Goal: Navigation & Orientation: Find specific page/section

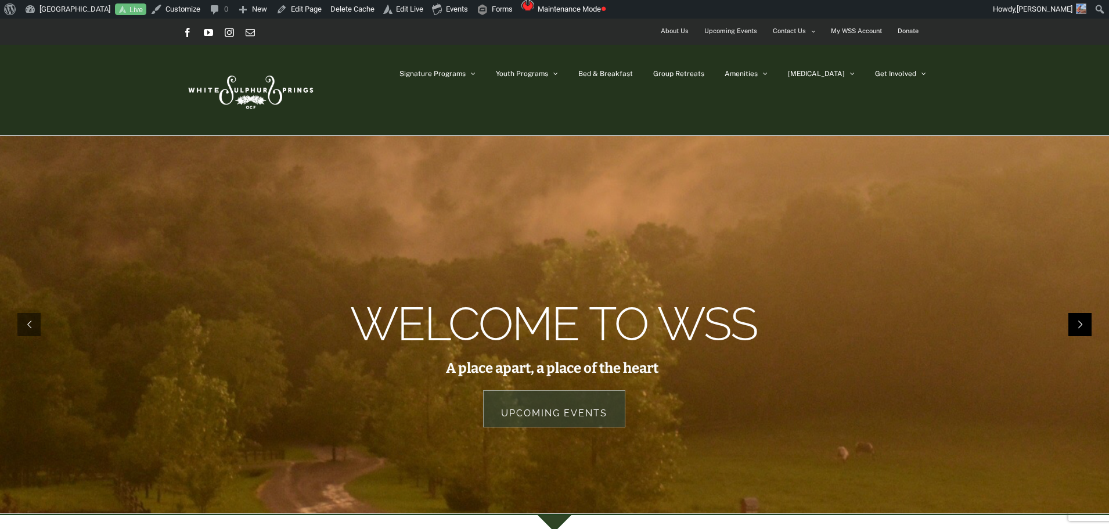
click at [1090, 317] on rs-arrow at bounding box center [1080, 324] width 23 height 23
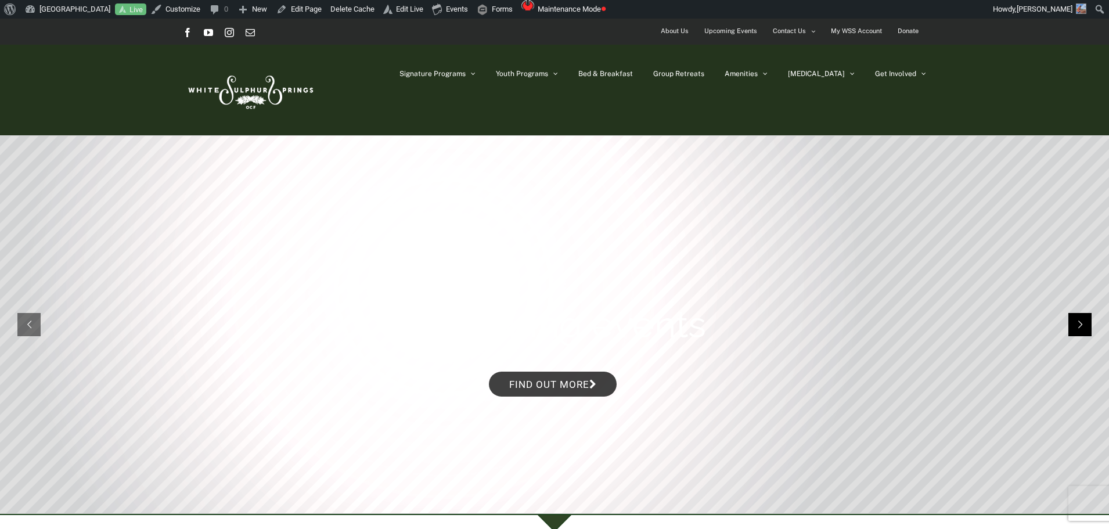
click at [1090, 317] on rs-arrow at bounding box center [1080, 324] width 23 height 23
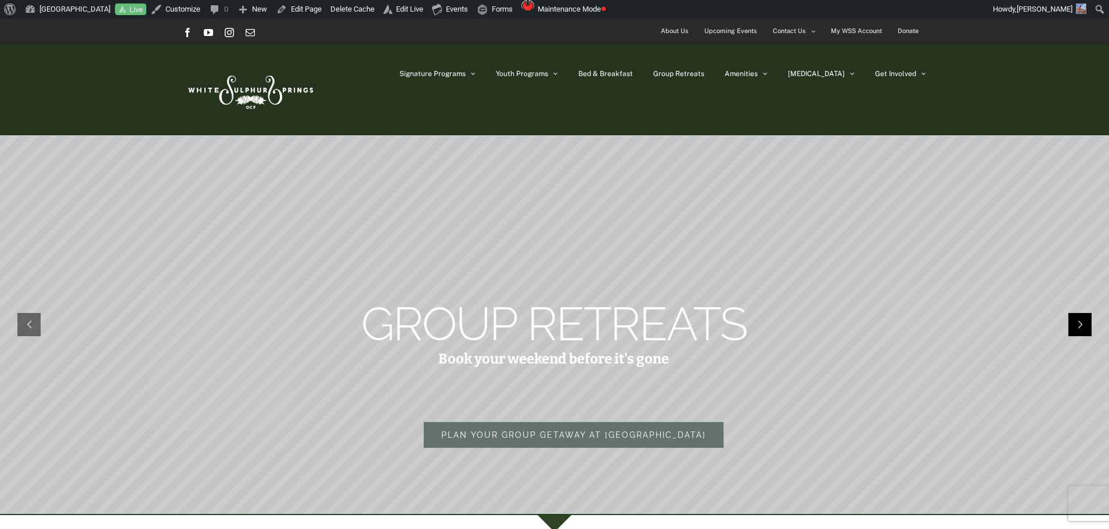
click at [1087, 321] on rs-arrow at bounding box center [1080, 324] width 23 height 23
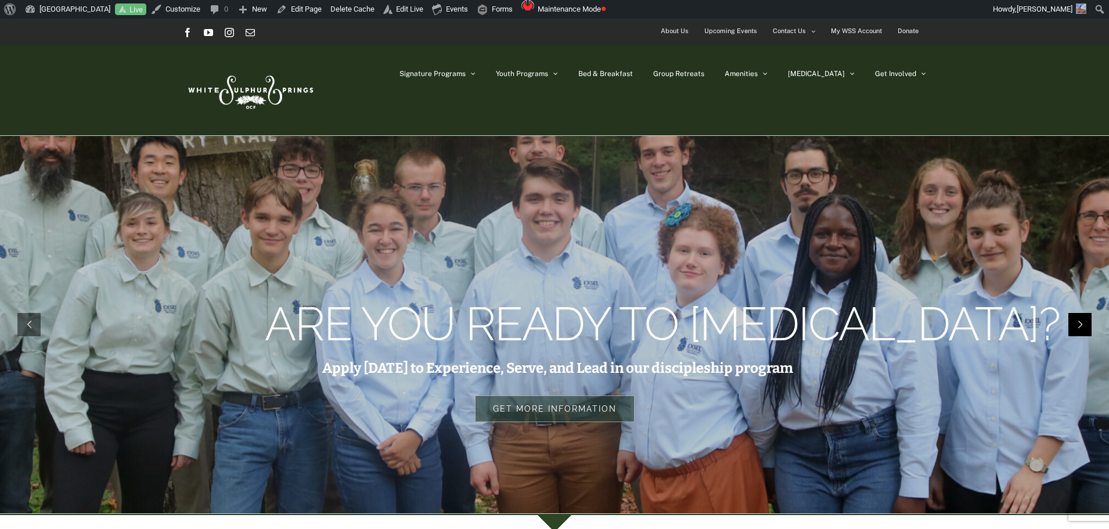
click at [1087, 321] on rs-arrow at bounding box center [1080, 324] width 23 height 23
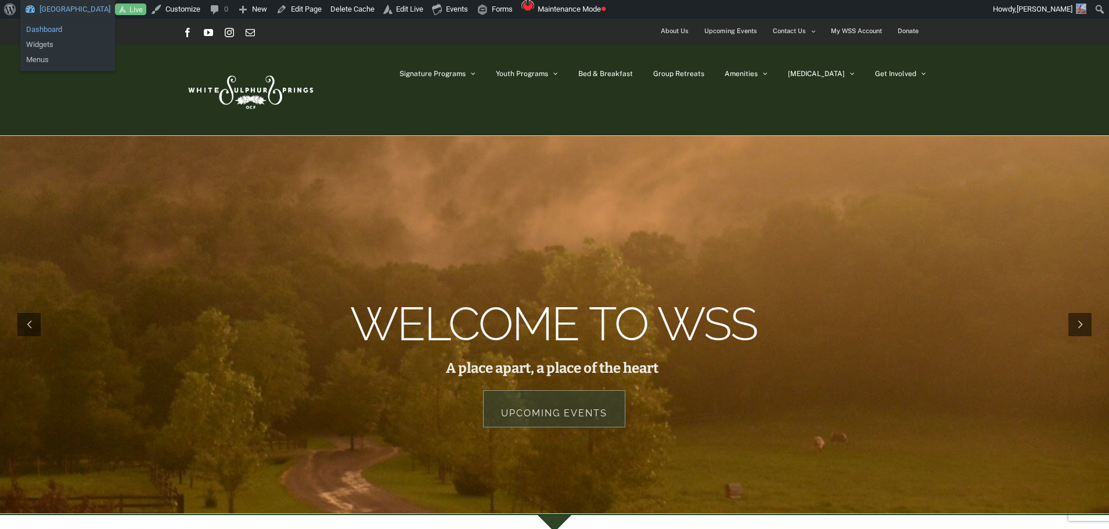
click at [51, 30] on link "Dashboard" at bounding box center [67, 29] width 95 height 15
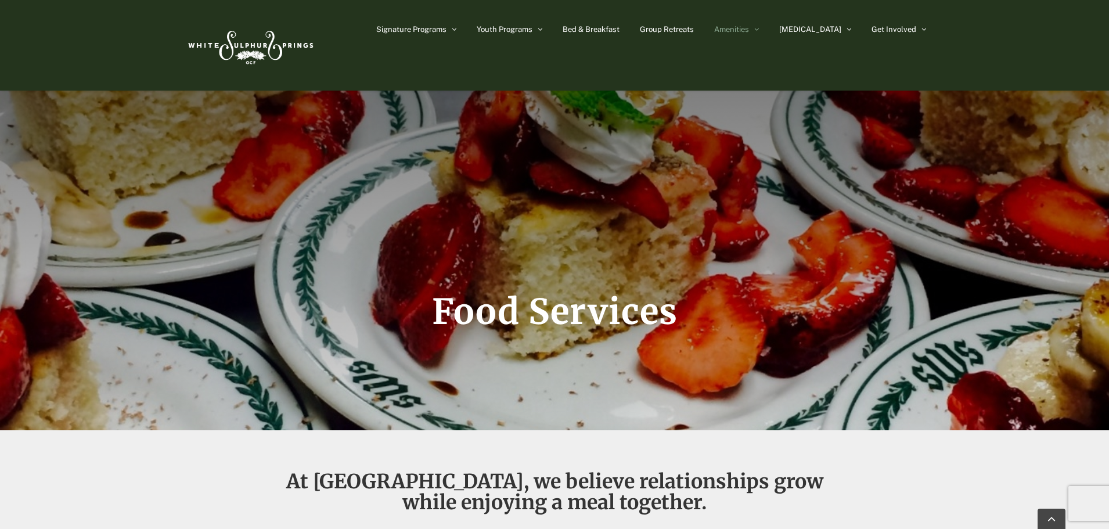
scroll to position [2207, 0]
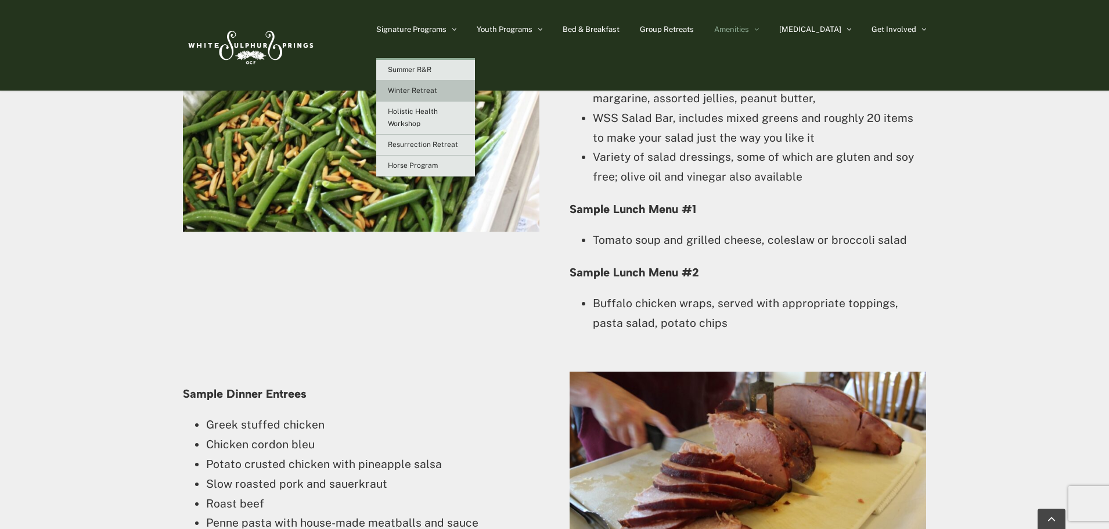
click at [433, 88] on span "Winter Retreat" at bounding box center [412, 91] width 49 height 8
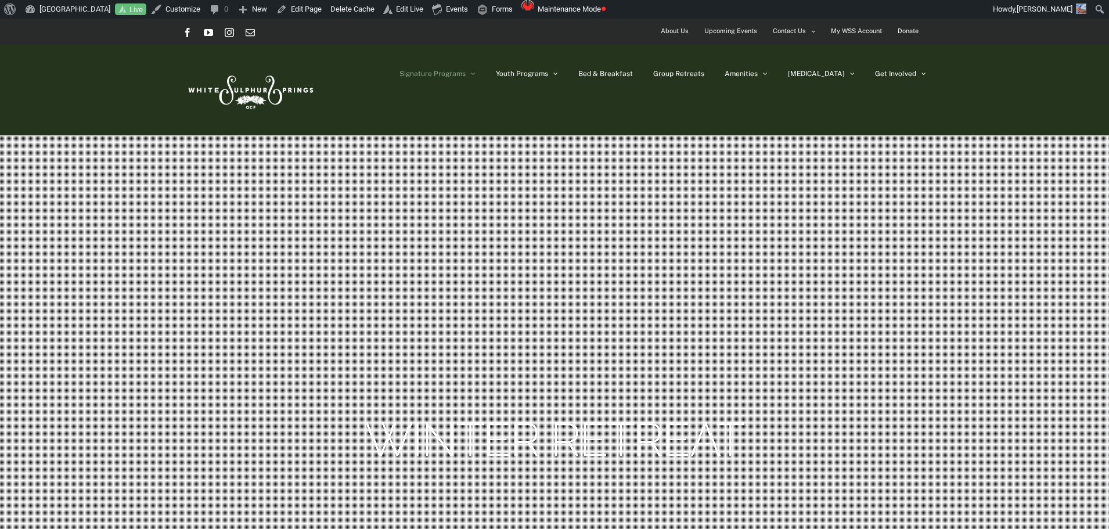
click at [231, 91] on img at bounding box center [250, 90] width 134 height 55
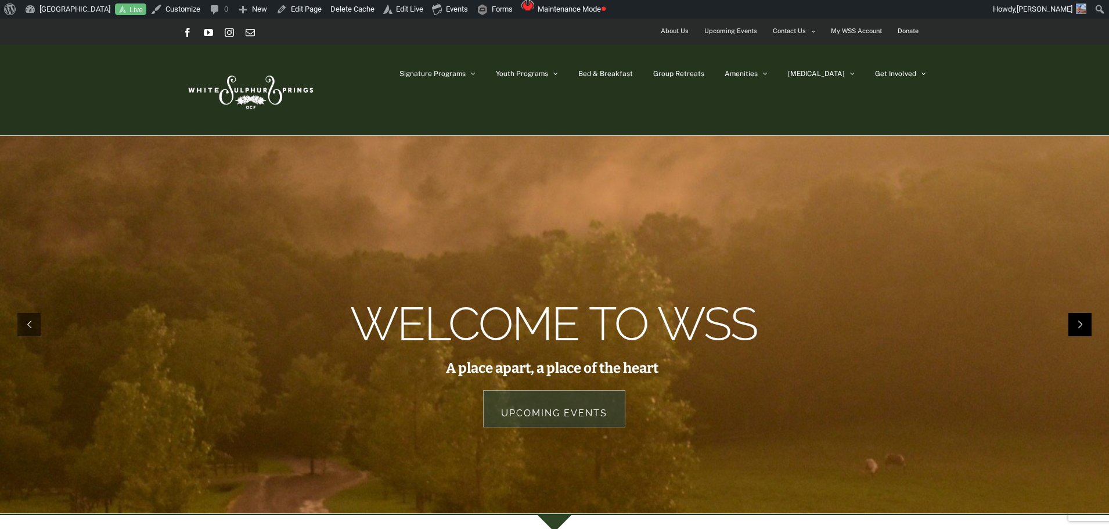
click at [1084, 322] on rs-arrow at bounding box center [1080, 324] width 23 height 23
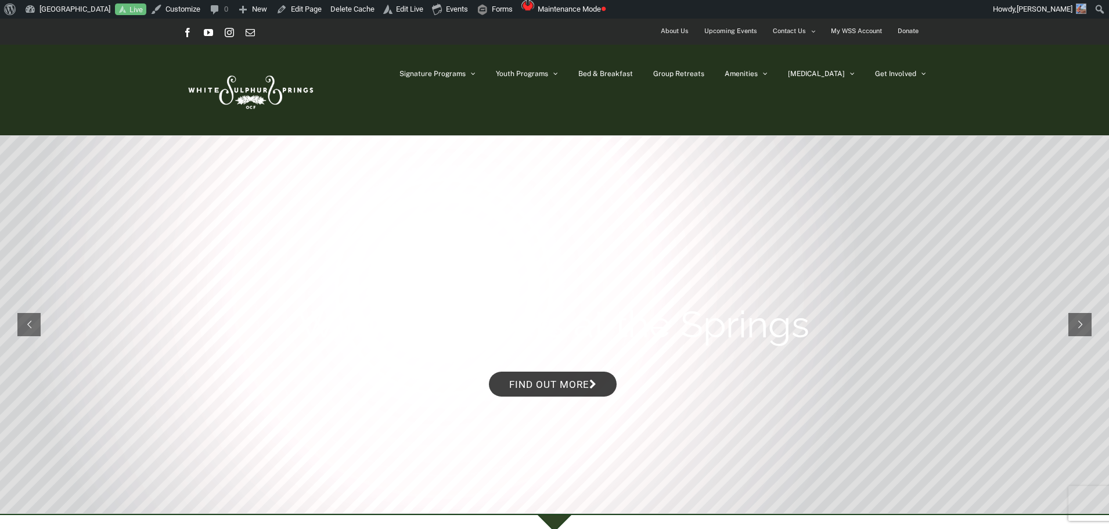
click at [283, 84] on img at bounding box center [250, 90] width 134 height 55
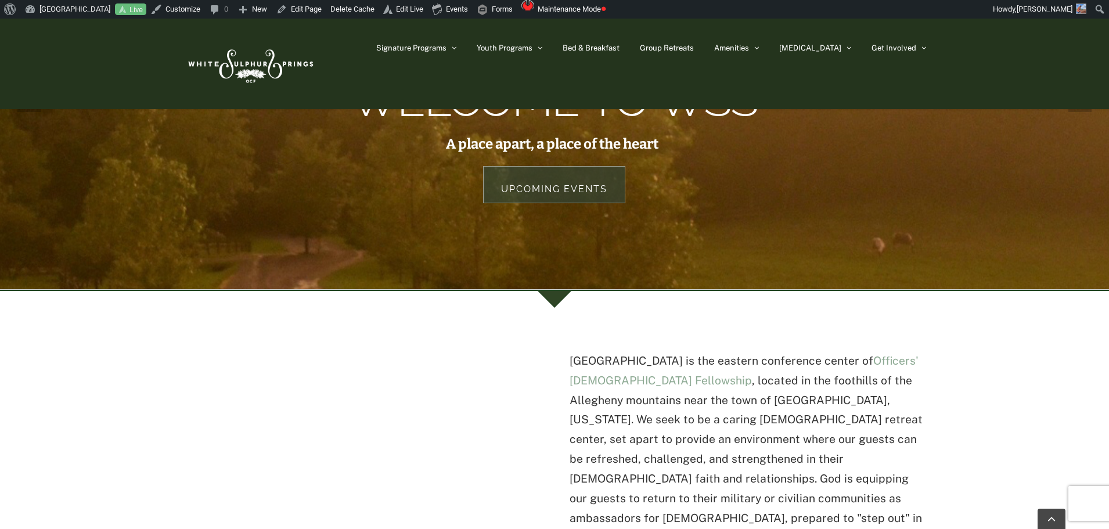
scroll to position [174, 0]
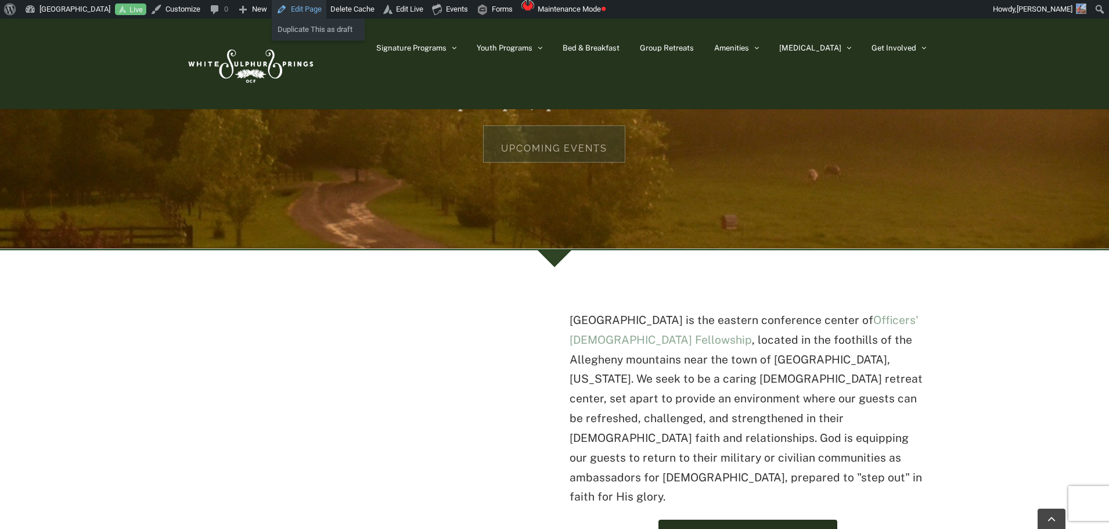
click at [307, 10] on link "Edit Page" at bounding box center [299, 9] width 55 height 19
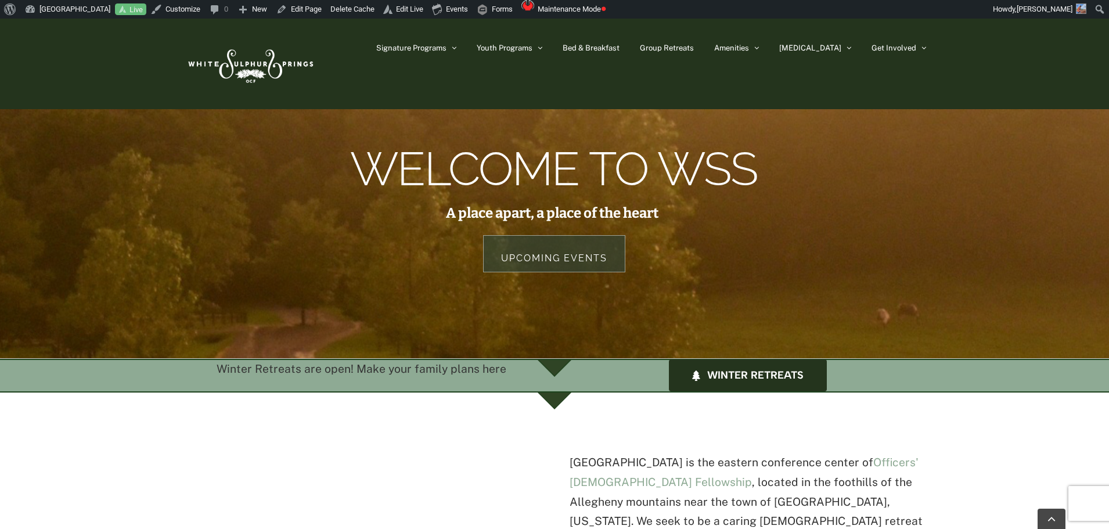
scroll to position [174, 0]
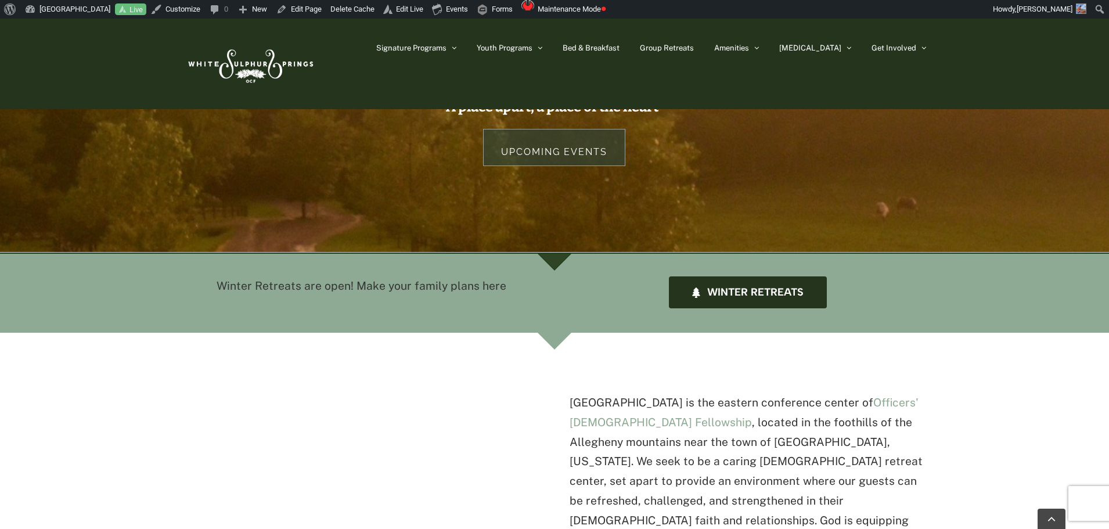
scroll to position [174, 0]
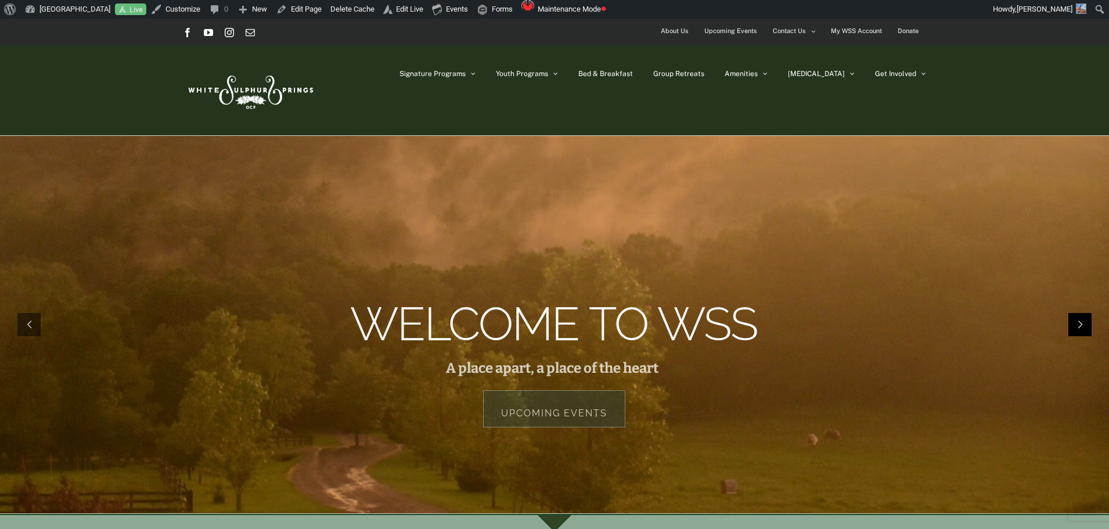
click at [1084, 329] on rs-arrow at bounding box center [1080, 324] width 23 height 23
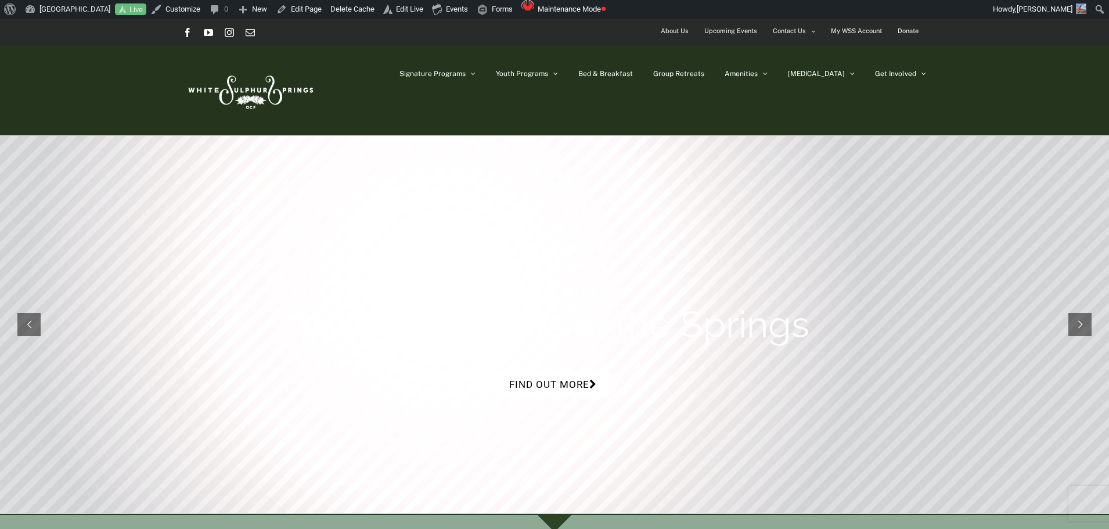
click at [581, 377] on link "Find out more" at bounding box center [553, 384] width 128 height 25
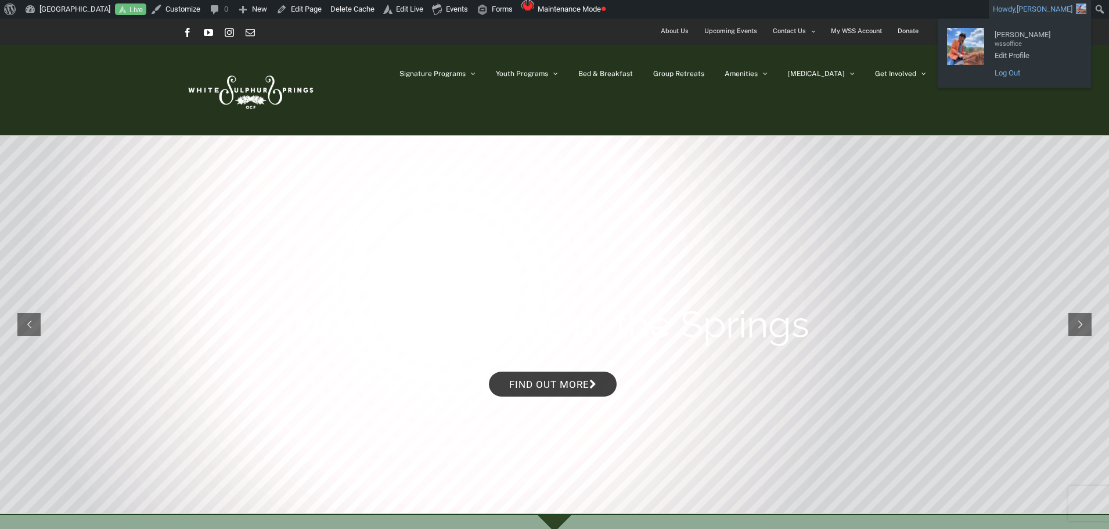
click at [1016, 71] on link "Log Out" at bounding box center [1035, 73] width 93 height 15
